Goal: Task Accomplishment & Management: Use online tool/utility

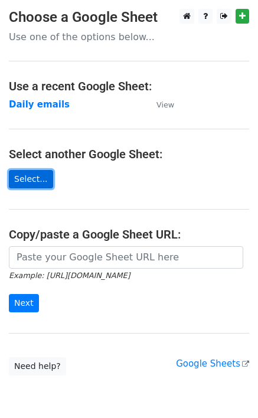
click at [30, 181] on link "Select..." at bounding box center [31, 179] width 44 height 18
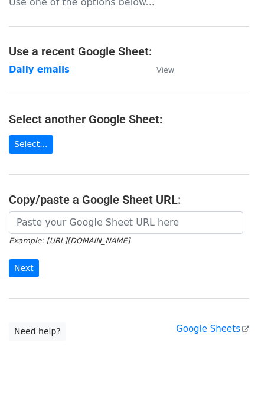
scroll to position [52, 0]
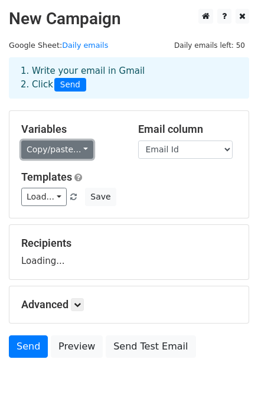
click at [48, 151] on link "Copy/paste..." at bounding box center [57, 150] width 72 height 18
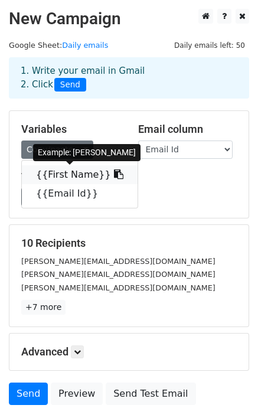
click at [63, 178] on link "{{First Name}}" at bounding box center [80, 174] width 116 height 19
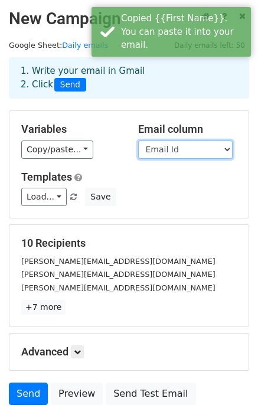
click at [183, 152] on select "First Name Email Id" at bounding box center [185, 150] width 95 height 18
click at [138, 141] on select "First Name Email Id" at bounding box center [185, 150] width 95 height 18
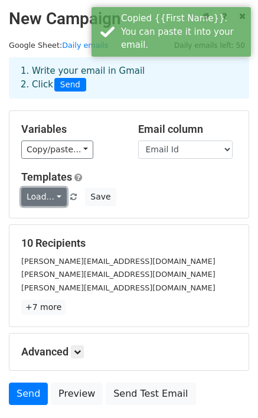
click at [54, 195] on link "Load..." at bounding box center [43, 197] width 45 height 18
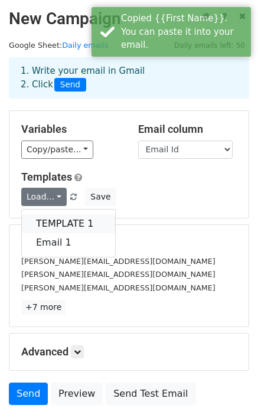
click at [63, 225] on link "TEMPLATE 1" at bounding box center [68, 223] width 93 height 19
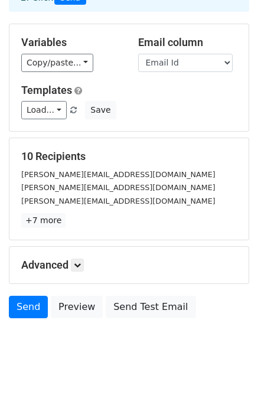
scroll to position [87, 0]
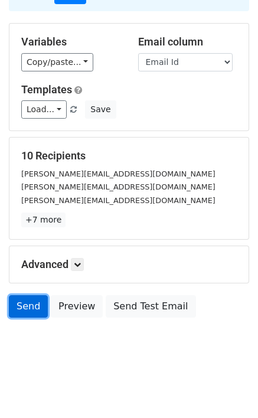
click at [32, 309] on link "Send" at bounding box center [28, 306] width 39 height 22
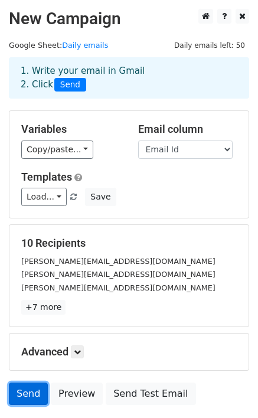
click at [30, 393] on link "Send" at bounding box center [28, 394] width 39 height 22
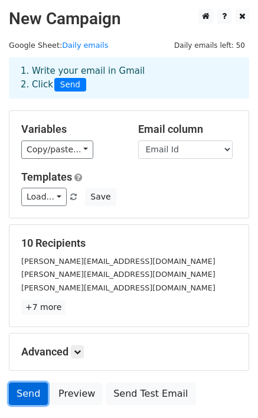
click at [30, 393] on link "Send" at bounding box center [28, 394] width 39 height 22
click at [25, 386] on link "Send" at bounding box center [28, 394] width 39 height 22
click at [25, 387] on link "Send" at bounding box center [28, 394] width 39 height 22
click at [30, 393] on link "Send" at bounding box center [28, 394] width 39 height 22
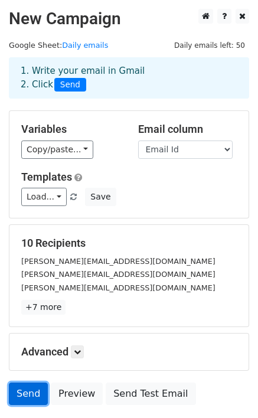
click at [27, 392] on link "Send" at bounding box center [28, 394] width 39 height 22
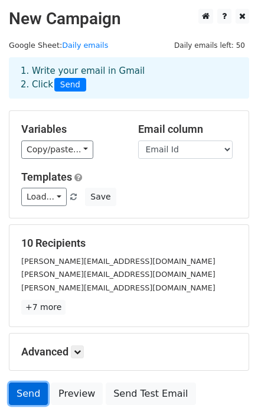
click at [27, 392] on link "Send" at bounding box center [28, 394] width 39 height 22
